Goal: Task Accomplishment & Management: Manage account settings

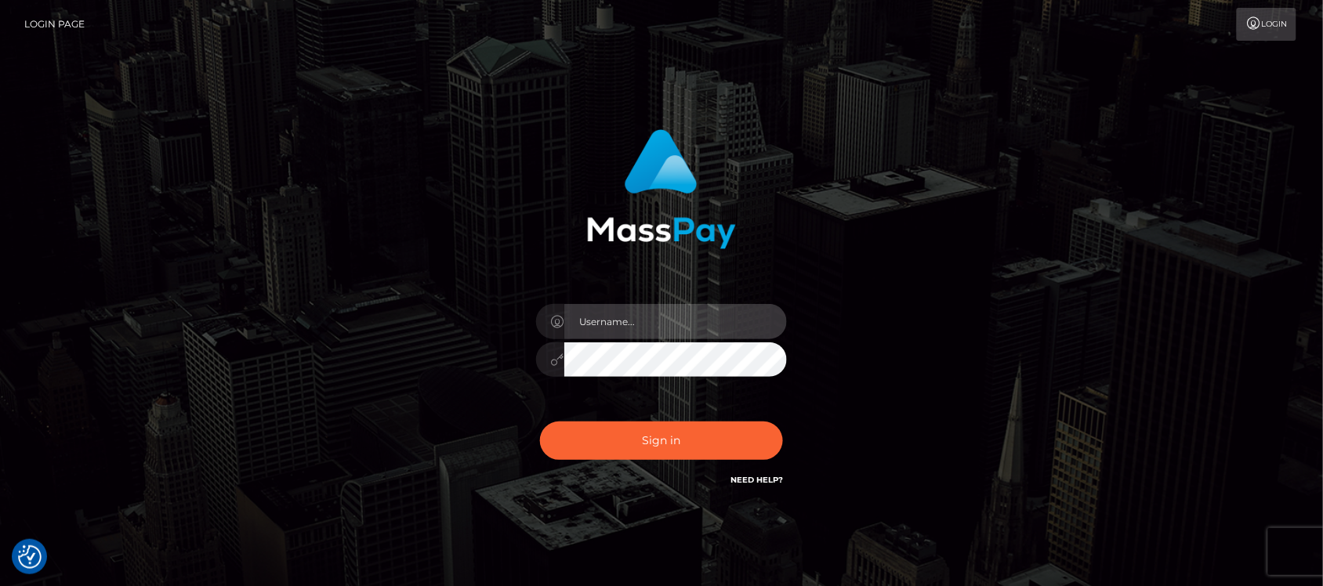
type input "hello.feetfinder"
click at [700, 318] on input "hello.feetfinder" at bounding box center [675, 321] width 223 height 35
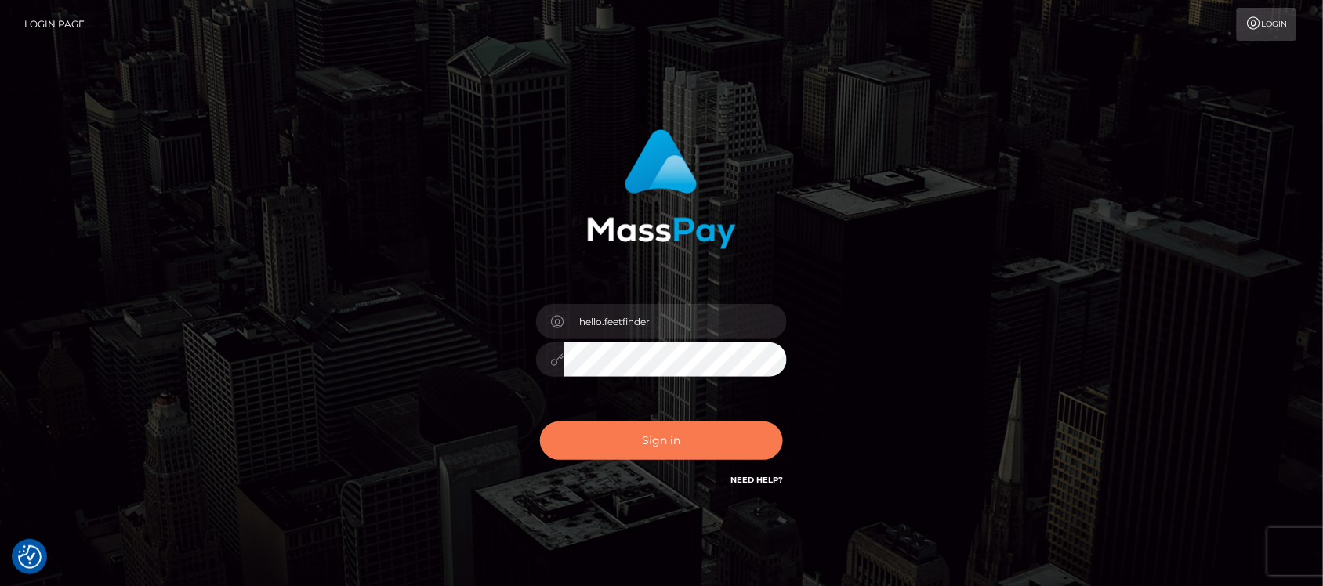
click at [671, 447] on button "Sign in" at bounding box center [661, 441] width 243 height 38
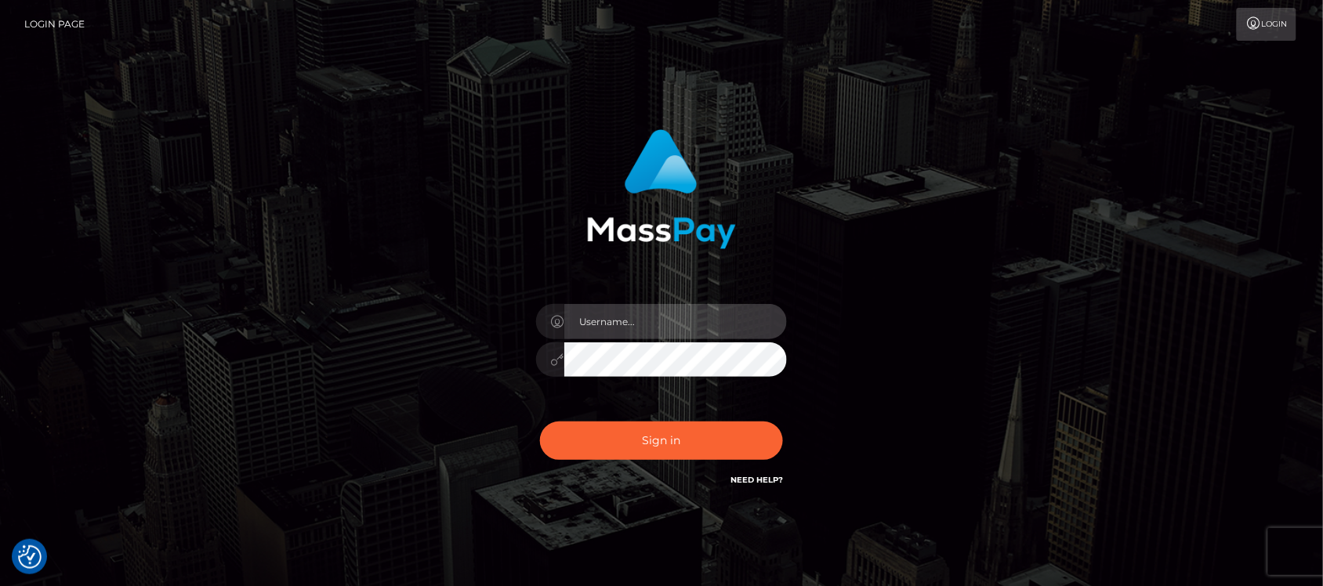
type input "hello.feetfinder"
click at [691, 320] on input "hello.feetfinder" at bounding box center [675, 321] width 223 height 35
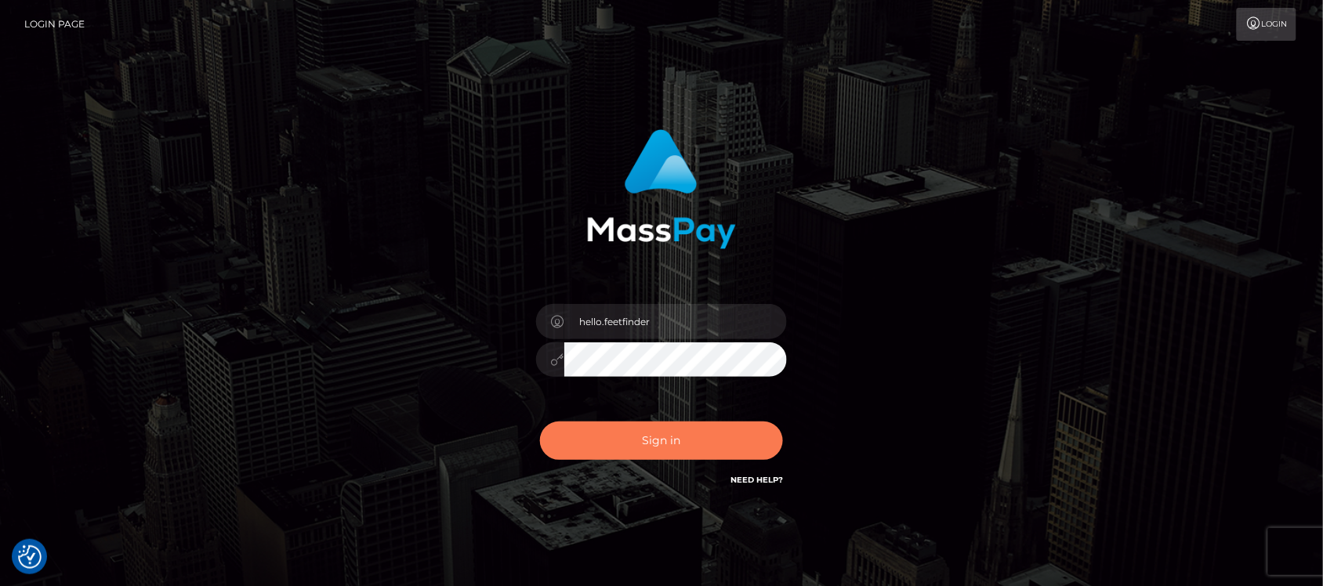
click at [614, 436] on button "Sign in" at bounding box center [661, 441] width 243 height 38
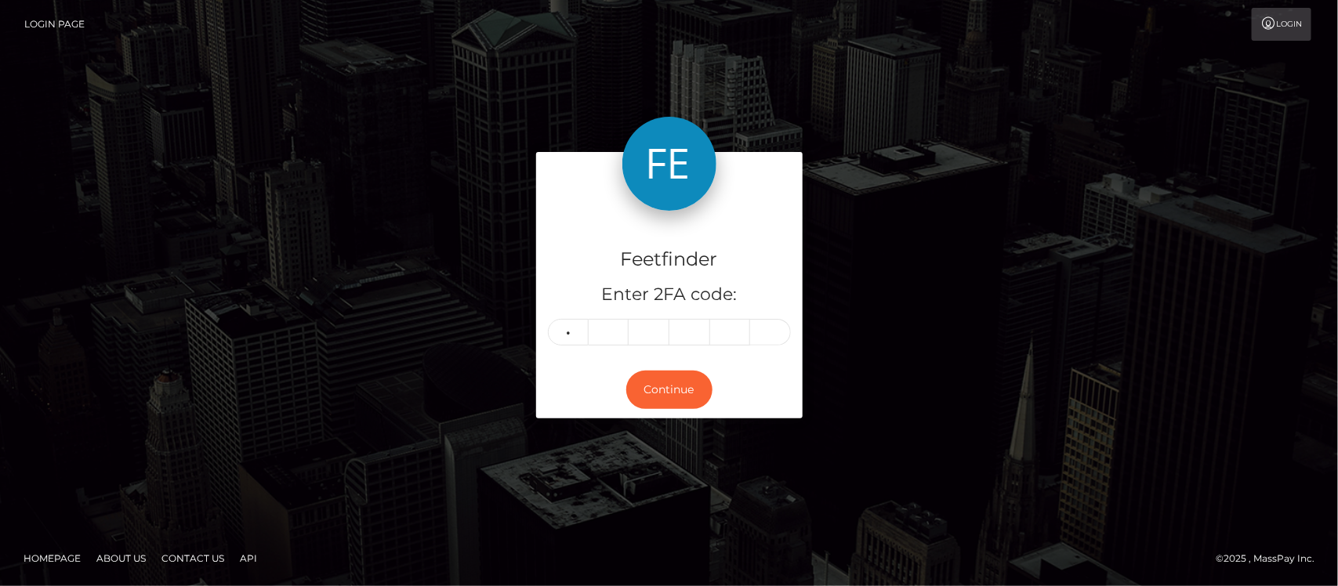
type input "6"
type input "7"
type input "8"
type input "0"
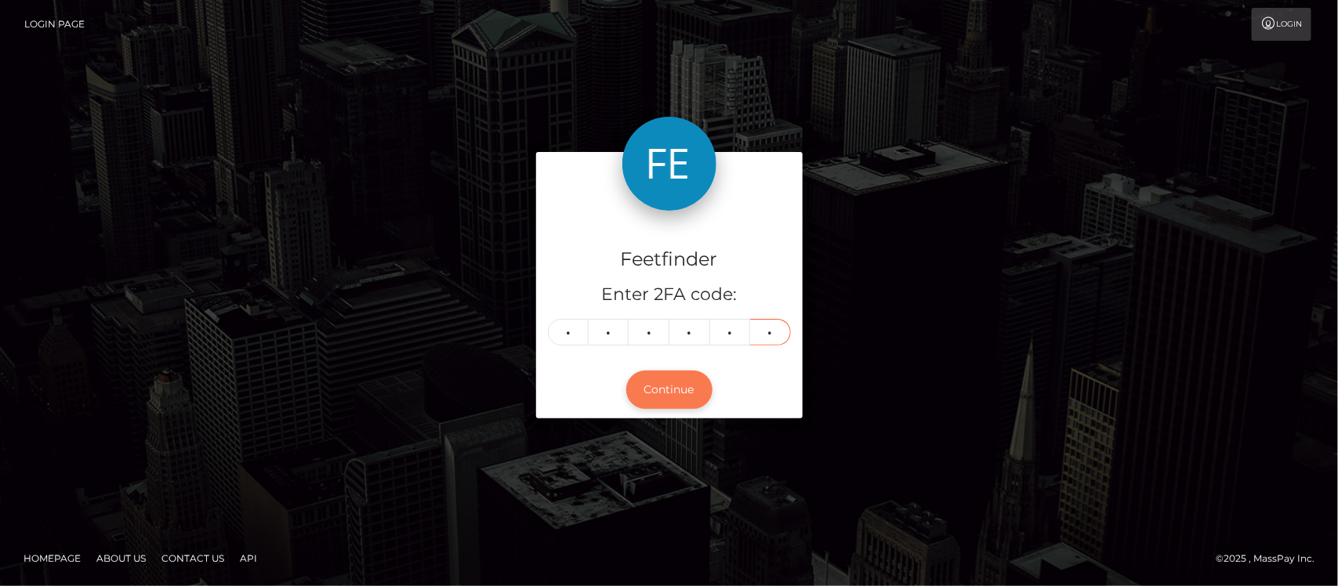
type input "5"
click at [683, 390] on button "Continue" at bounding box center [669, 390] width 86 height 38
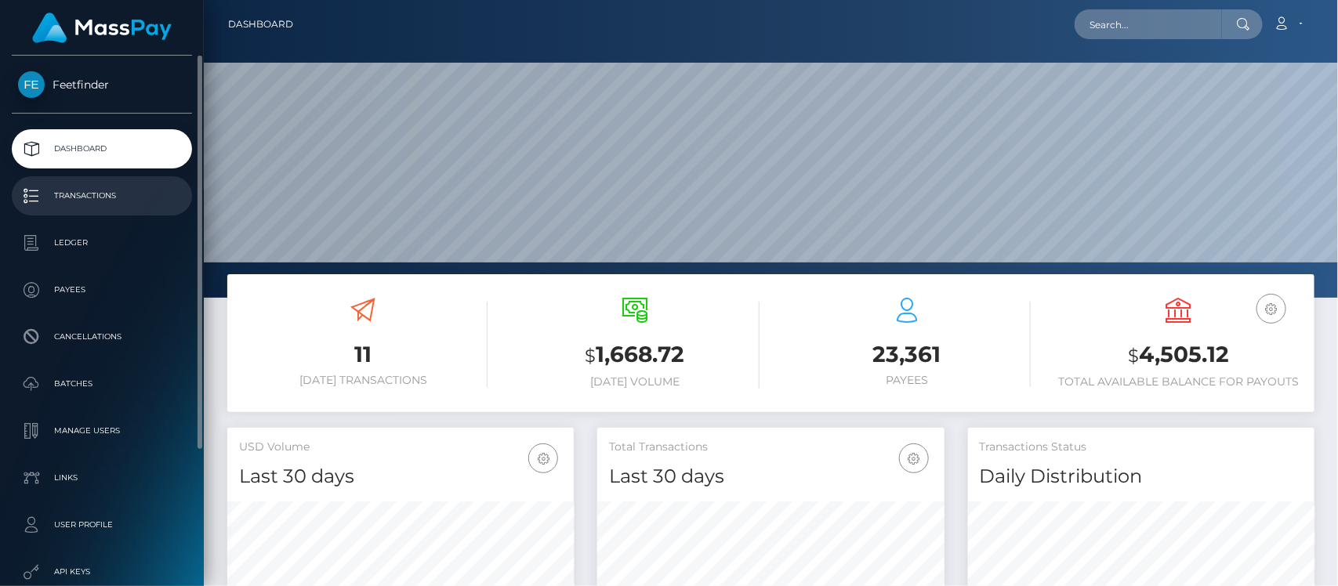
scroll to position [277, 346]
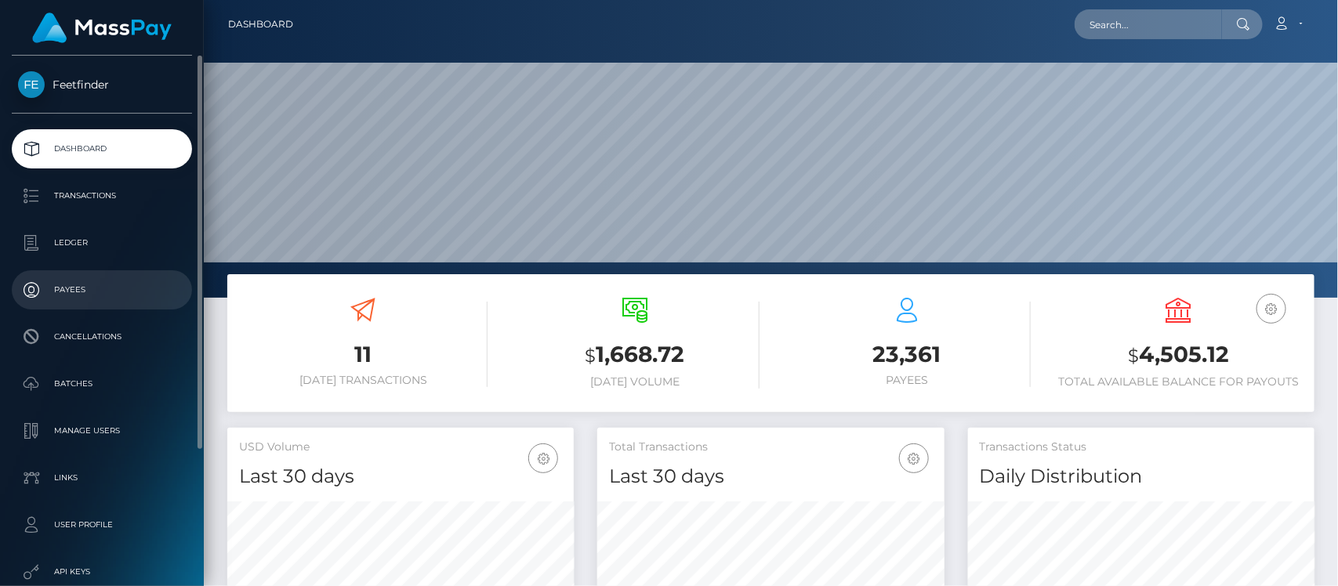
click at [82, 286] on p "Payees" at bounding box center [102, 290] width 168 height 24
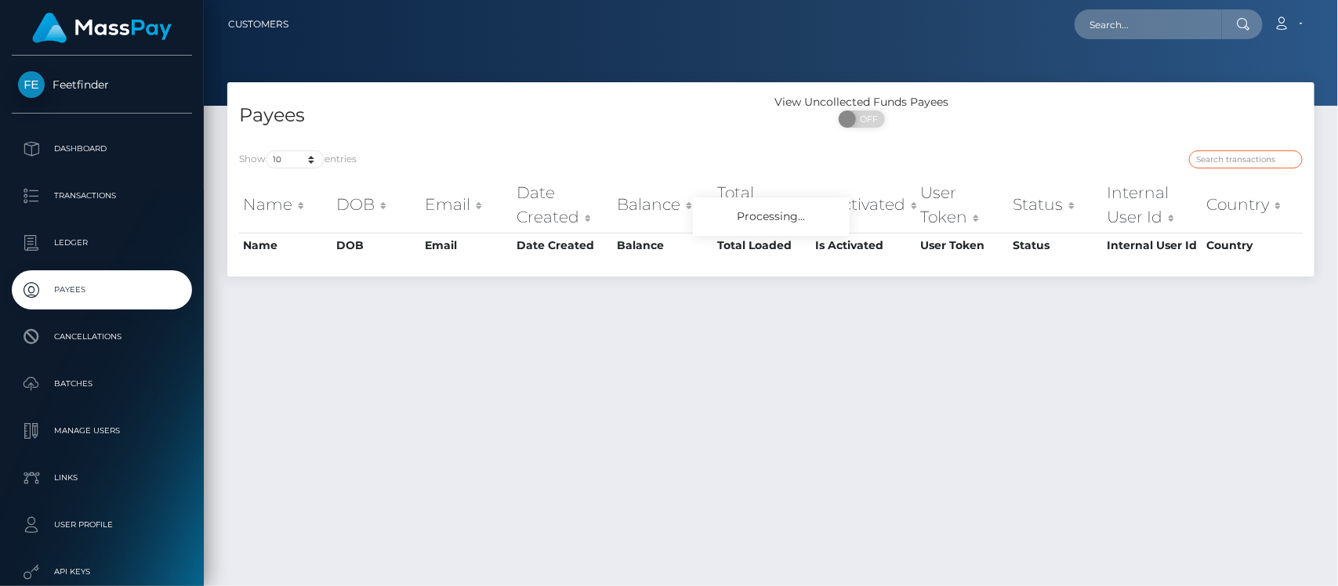
click at [1259, 158] on input "search" at bounding box center [1246, 159] width 114 height 18
paste input "74e8ac39-7eb9-11f0-8023-0266f44cc279"
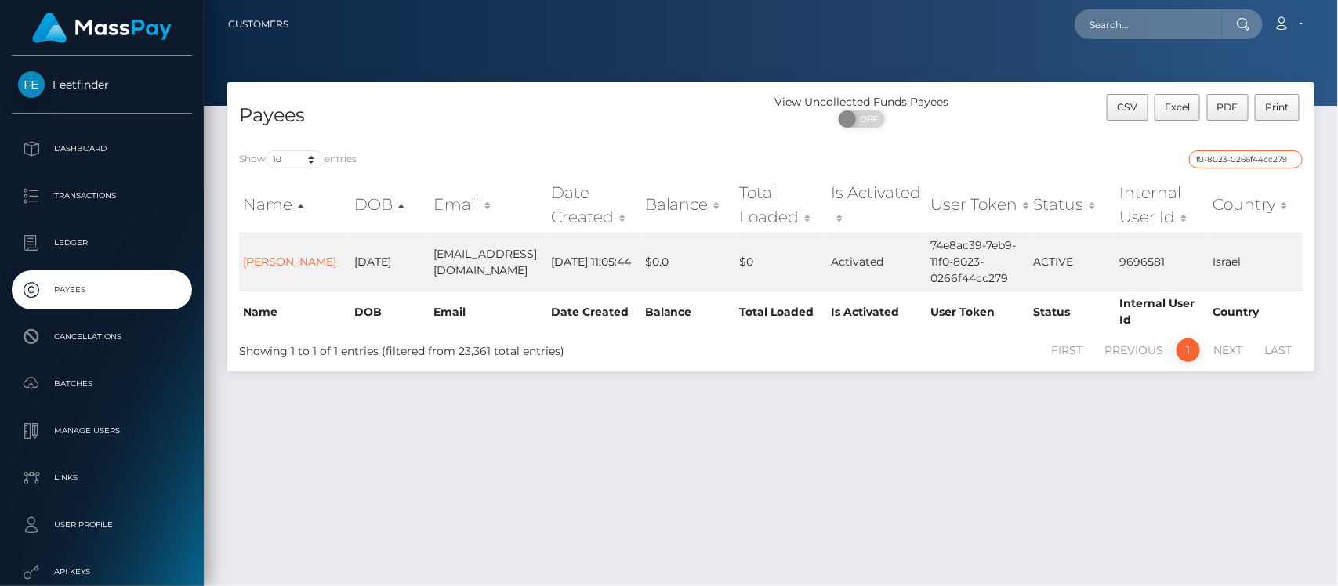
type input "74e8ac39-7eb9-11f0-8023-0266f44cc279"
